Goal: Information Seeking & Learning: Learn about a topic

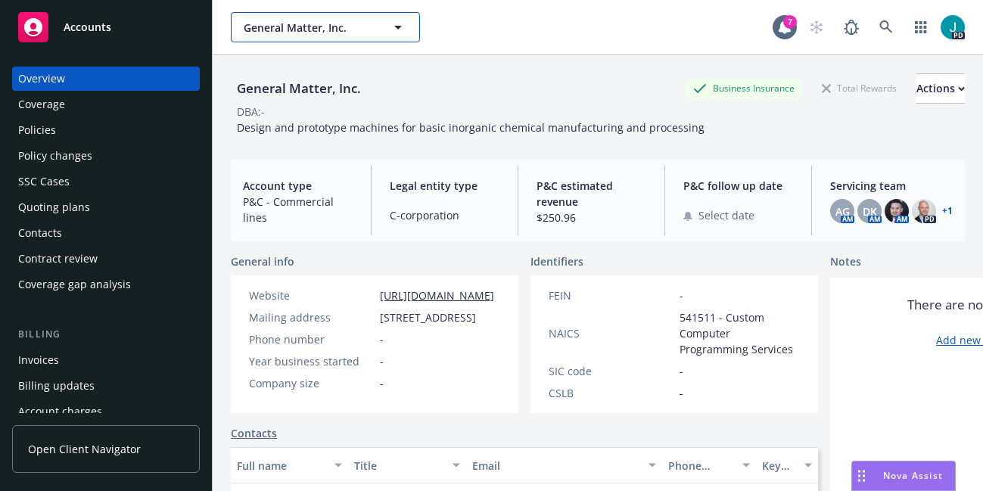
click at [260, 30] on span "General Matter, Inc." at bounding box center [309, 28] width 131 height 16
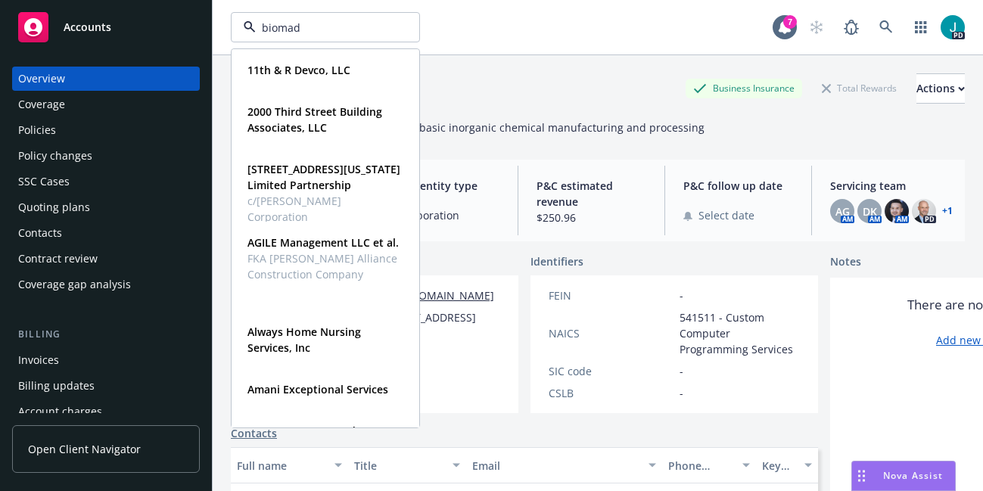
type input "biomade"
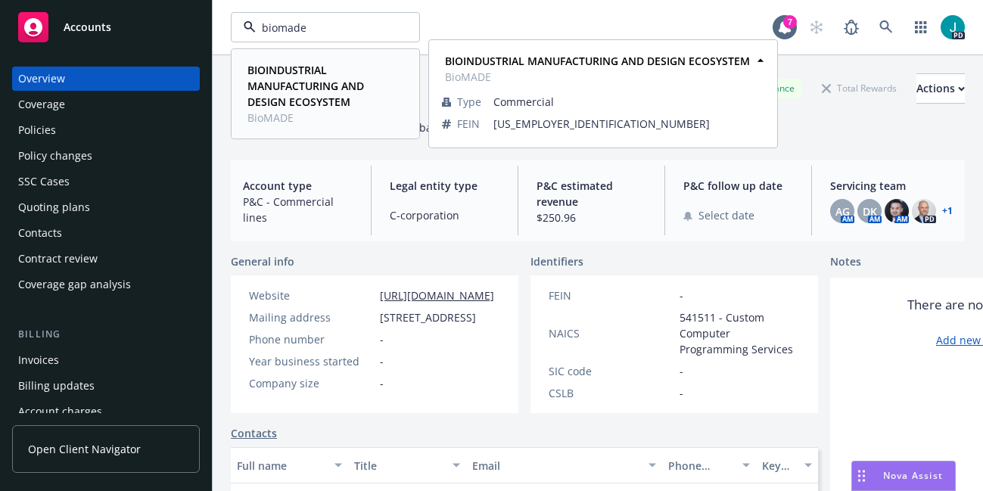
click at [293, 86] on strong "BIOINDUSTRIAL MANUFACTURING AND DESIGN ECOSYSTEM" at bounding box center [305, 86] width 117 height 46
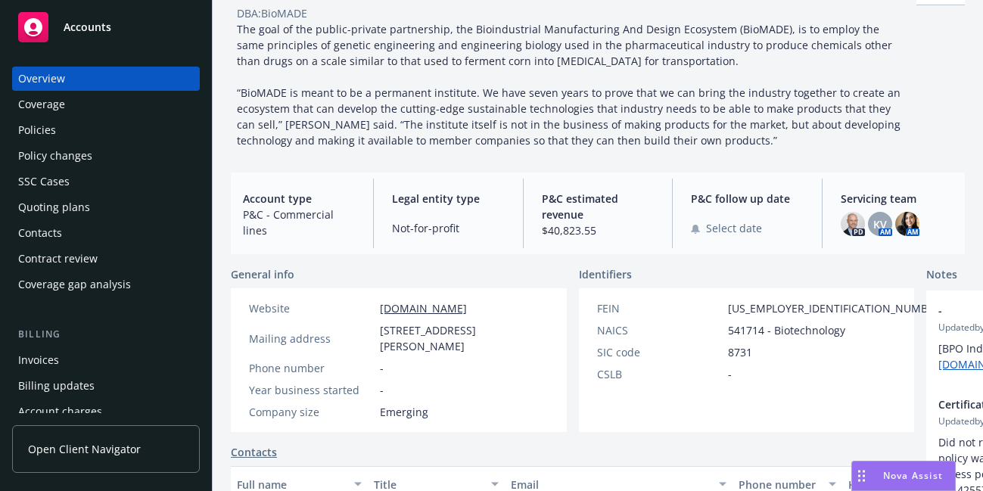
scroll to position [103, 0]
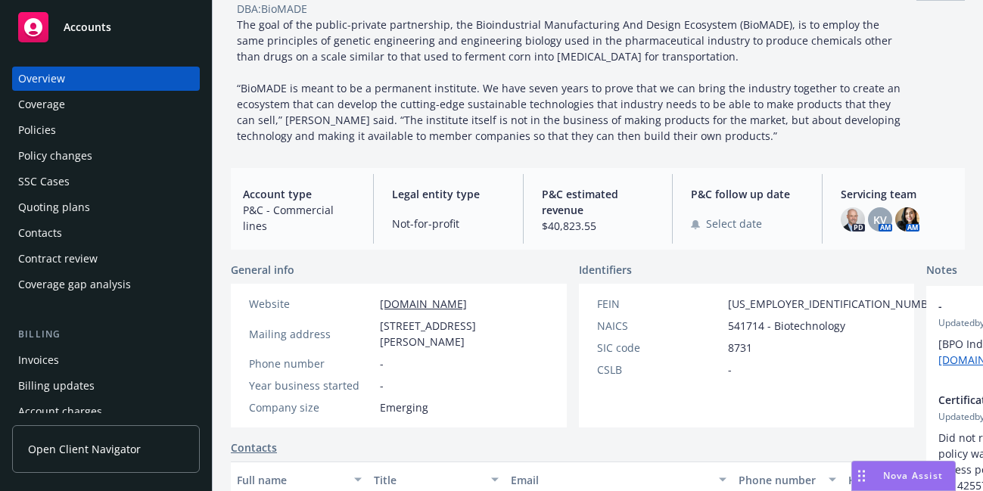
click at [61, 126] on div "Policies" at bounding box center [106, 130] width 176 height 24
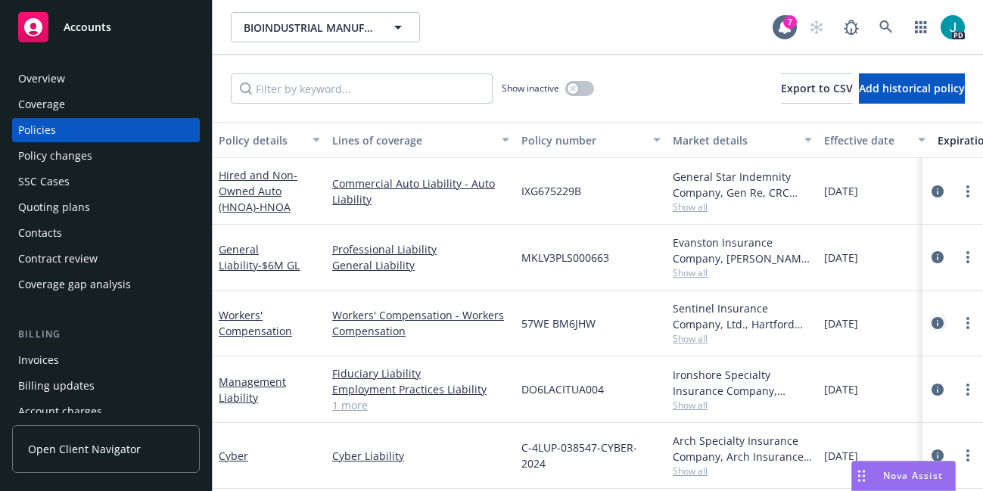
click at [932, 323] on icon "circleInformation" at bounding box center [938, 323] width 12 height 12
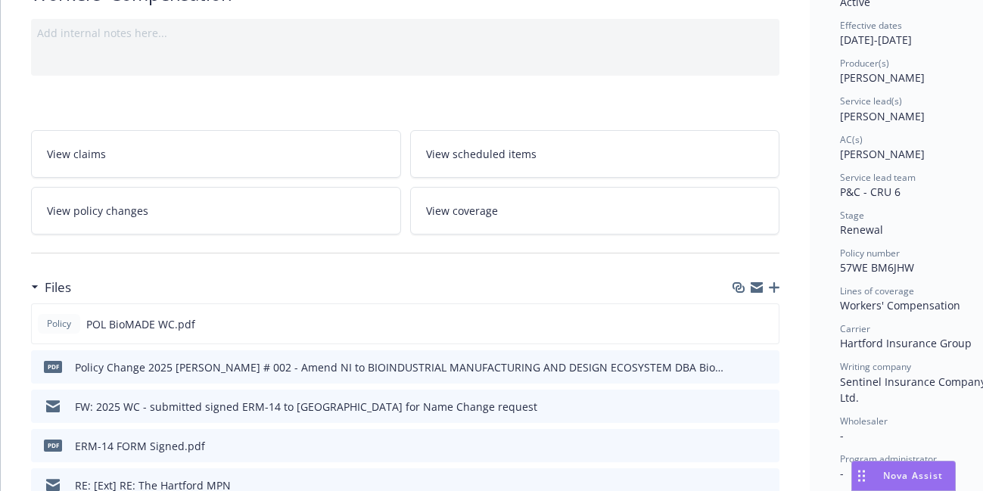
scroll to position [212, 0]
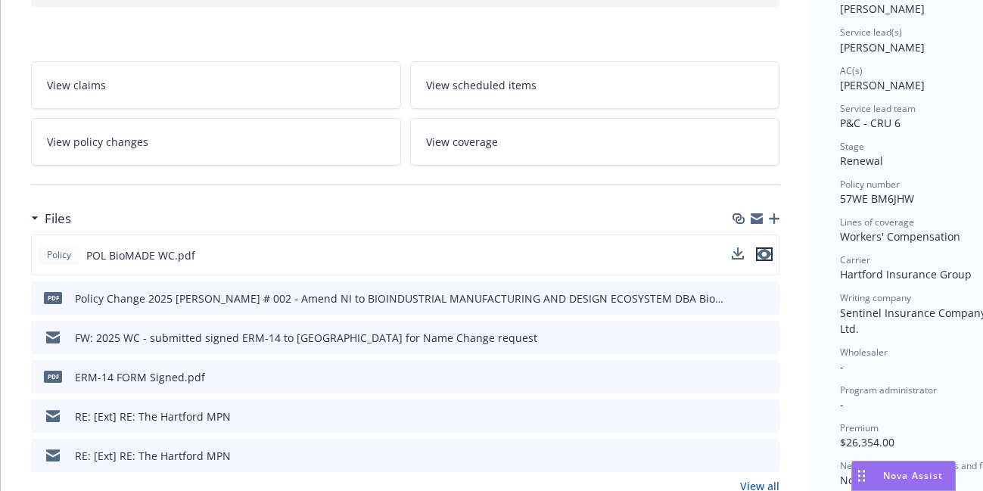
click at [764, 254] on icon "preview file" at bounding box center [764, 254] width 14 height 11
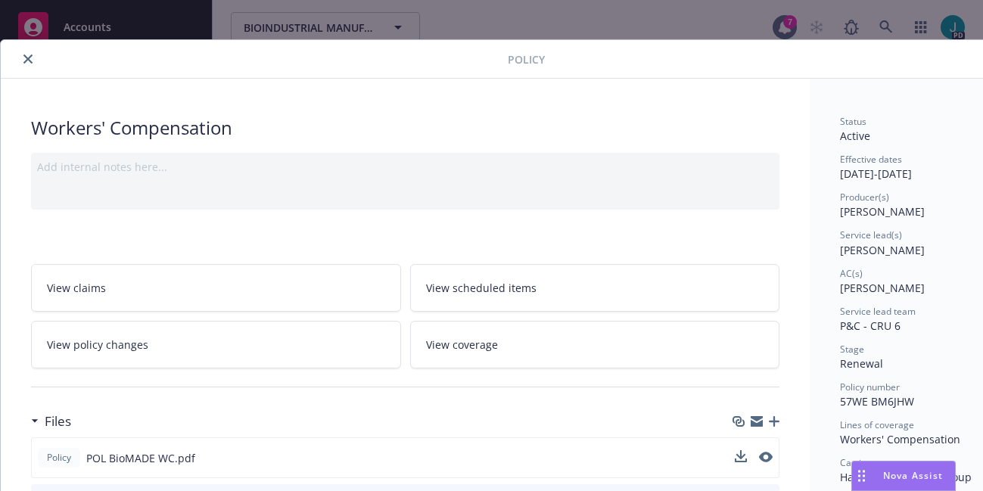
scroll to position [0, 0]
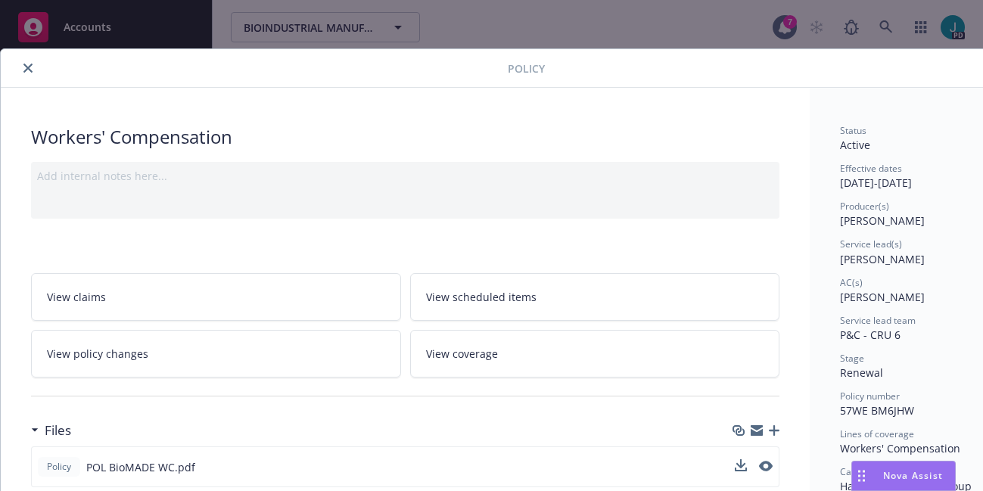
click at [30, 65] on button "close" at bounding box center [28, 68] width 18 height 18
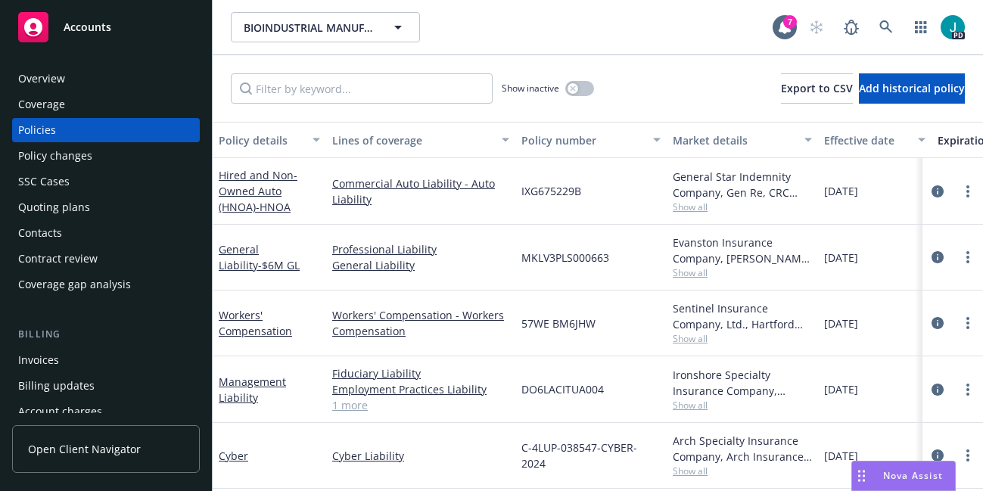
click at [76, 161] on div "Policy changes" at bounding box center [55, 156] width 74 height 24
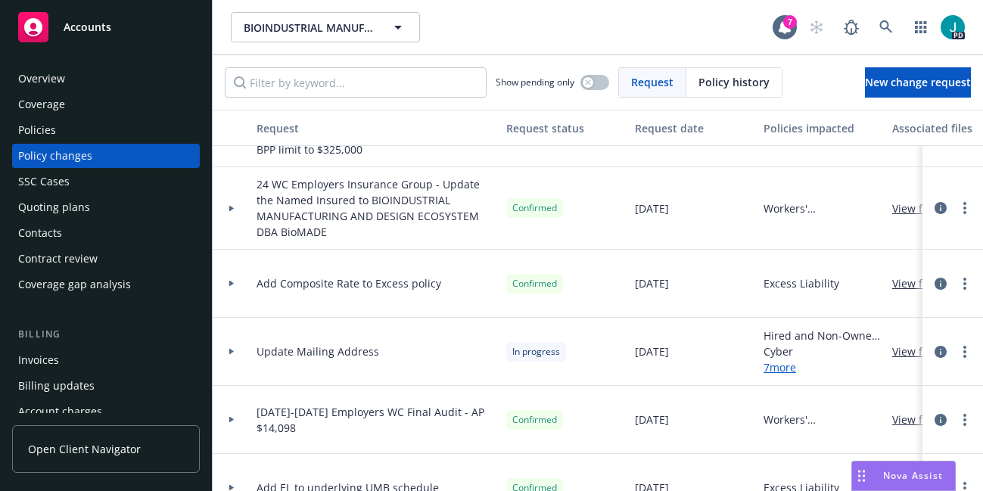
scroll to position [916, 0]
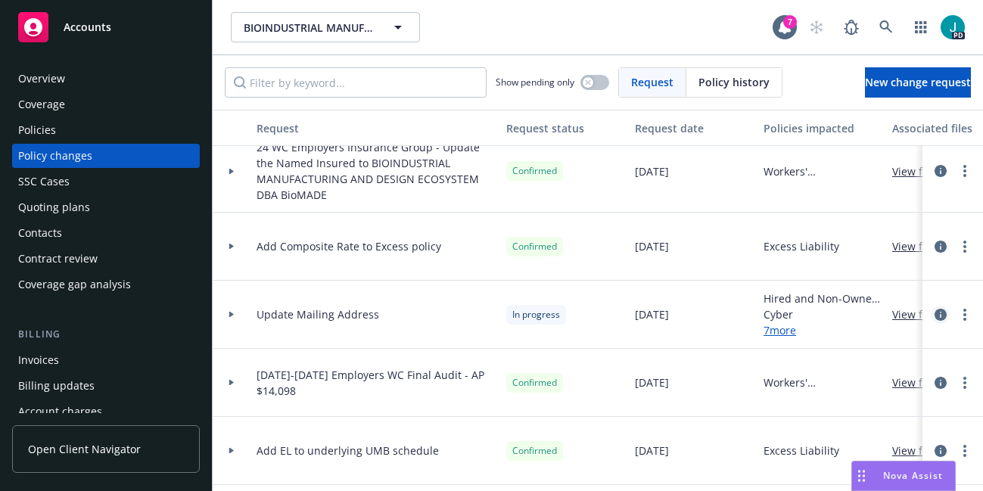
click at [935, 315] on icon "circleInformation" at bounding box center [941, 315] width 12 height 12
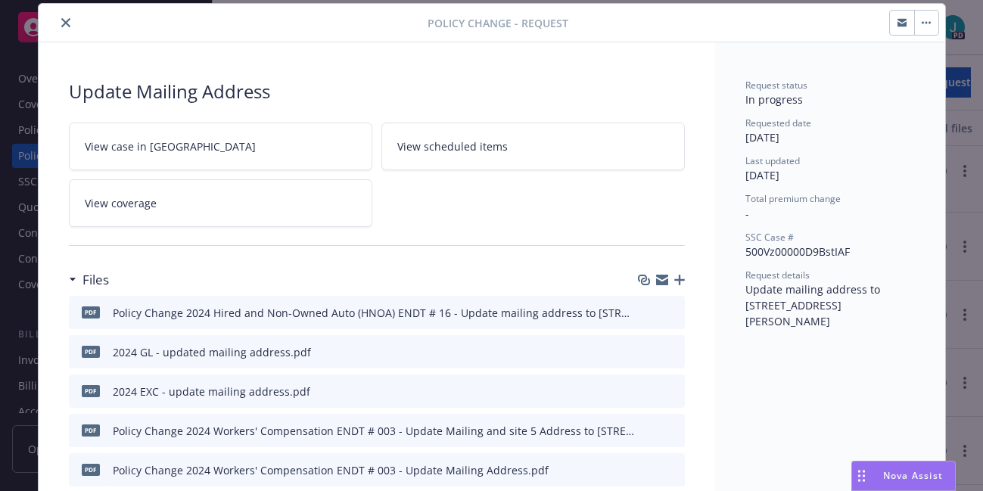
scroll to position [42, 0]
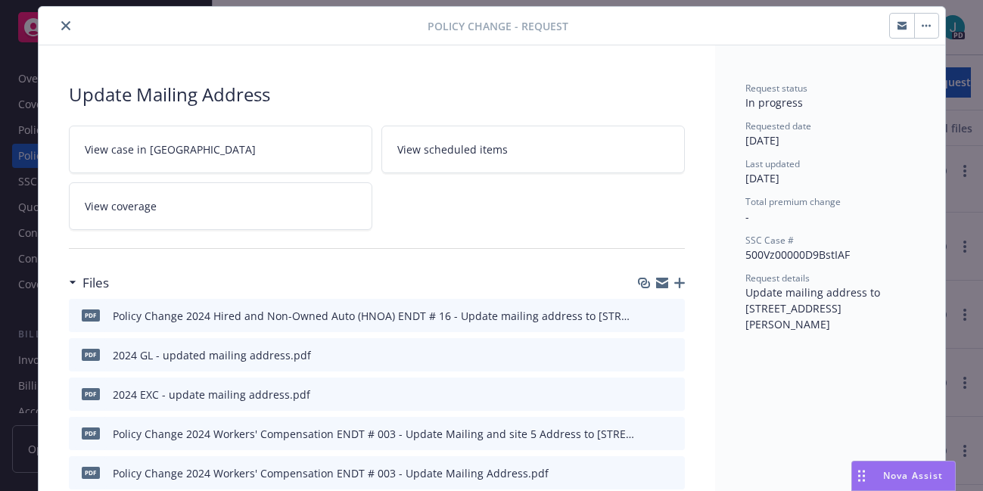
click at [61, 28] on icon "close" at bounding box center [65, 25] width 9 height 9
